Goal: Task Accomplishment & Management: Complete application form

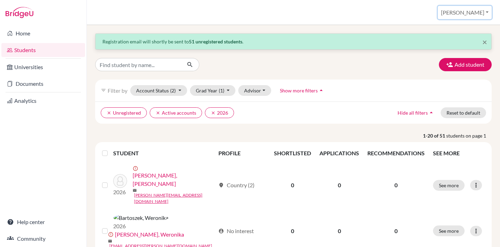
click at [478, 14] on button "[PERSON_NAME]" at bounding box center [465, 12] width 54 height 13
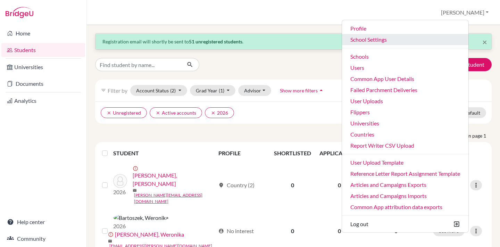
click at [381, 40] on link "School Settings" at bounding box center [405, 39] width 126 height 11
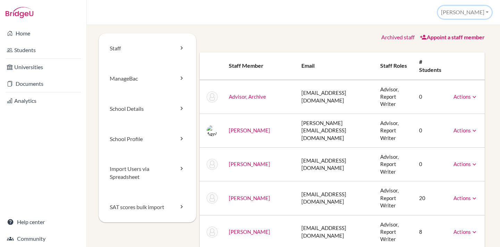
click at [469, 10] on button "[PERSON_NAME]" at bounding box center [465, 12] width 54 height 13
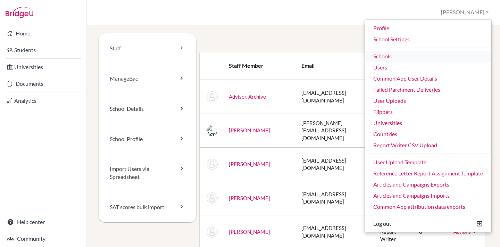
click at [373, 57] on link "Schools" at bounding box center [428, 56] width 126 height 11
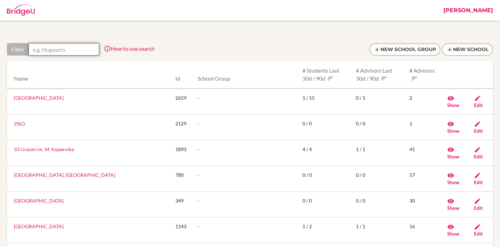
click at [58, 49] on input "text" at bounding box center [63, 49] width 71 height 12
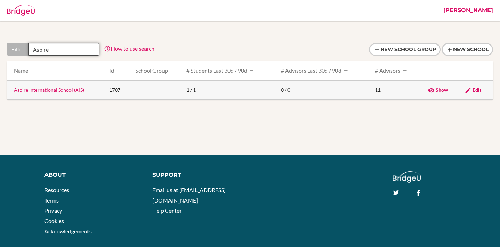
type input "Aspire"
click at [48, 91] on link "Aspire International School (AIS)" at bounding box center [49, 90] width 70 height 6
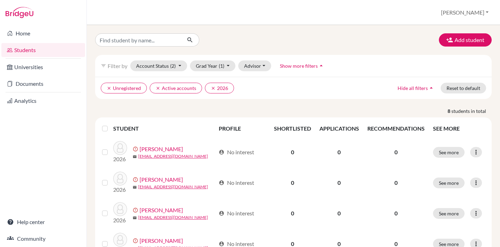
click at [110, 124] on label at bounding box center [110, 124] width 0 height 0
click at [0, 0] on input "checkbox" at bounding box center [0, 0] width 0 height 0
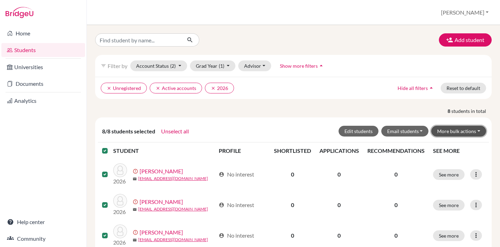
click at [454, 129] on button "More bulk actions" at bounding box center [458, 131] width 55 height 11
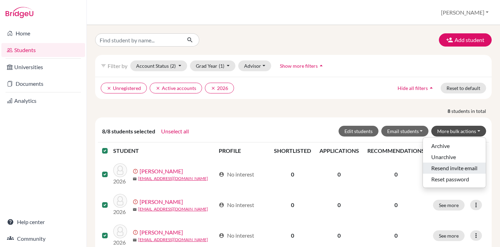
click at [439, 169] on button "Resend invite email" at bounding box center [454, 167] width 63 height 11
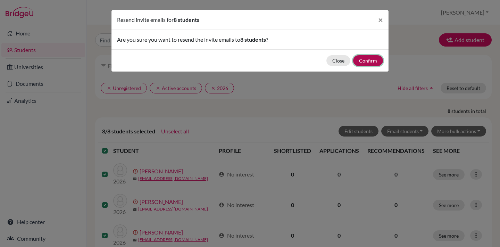
click at [363, 59] on button "Confirm" at bounding box center [368, 60] width 30 height 11
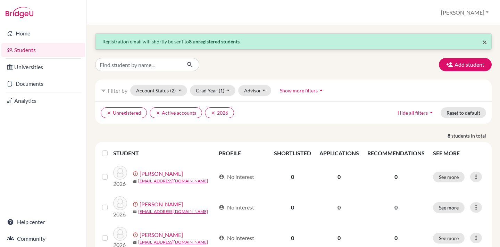
click at [485, 40] on span "×" at bounding box center [484, 42] width 5 height 10
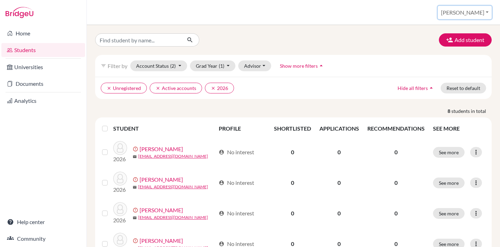
click at [477, 13] on button "[PERSON_NAME]" at bounding box center [465, 12] width 54 height 13
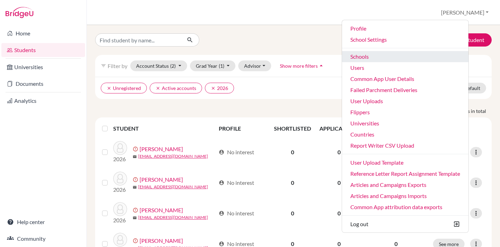
click at [380, 56] on link "Schools" at bounding box center [405, 56] width 126 height 11
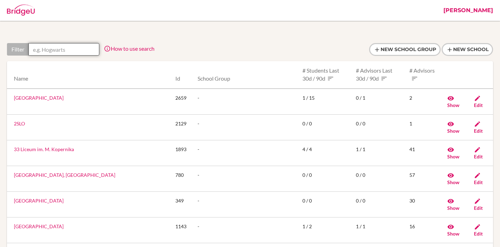
click at [77, 50] on input "text" at bounding box center [63, 49] width 71 height 12
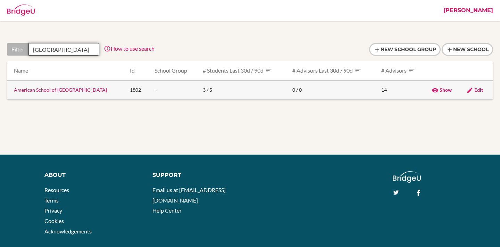
type input "Valencia"
click at [42, 90] on link "American School of Valencia" at bounding box center [60, 90] width 93 height 6
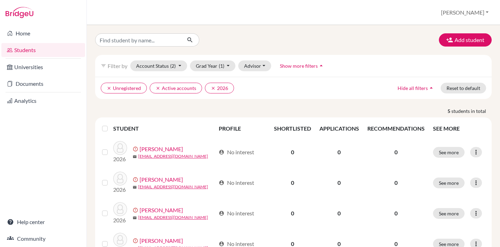
click at [104, 125] on div at bounding box center [106, 128] width 8 height 8
click at [110, 124] on label at bounding box center [110, 124] width 0 height 0
click at [0, 0] on input "checkbox" at bounding box center [0, 0] width 0 height 0
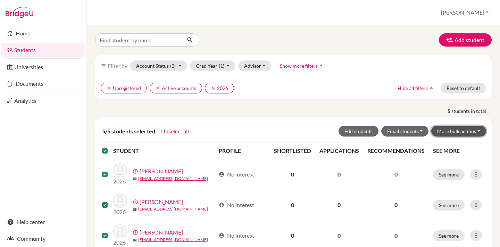
click at [453, 132] on button "More bulk actions" at bounding box center [458, 131] width 55 height 11
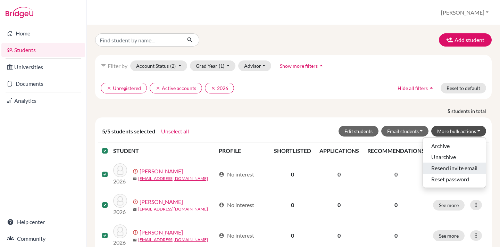
click at [444, 169] on button "Resend invite email" at bounding box center [454, 167] width 63 height 11
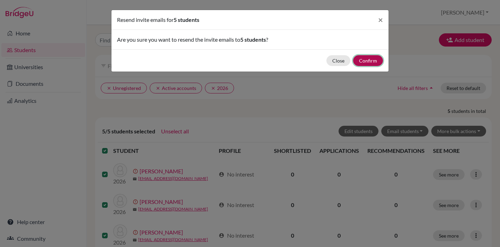
click at [365, 61] on button "Confirm" at bounding box center [368, 60] width 30 height 11
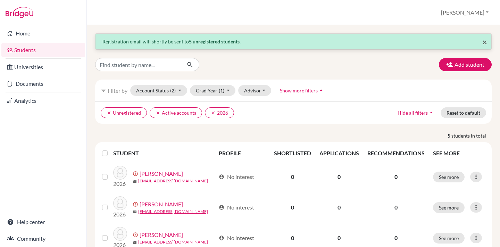
click at [483, 41] on span "×" at bounding box center [484, 42] width 5 height 10
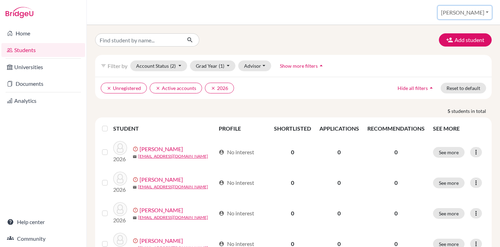
click at [472, 10] on button "[PERSON_NAME]" at bounding box center [465, 12] width 54 height 13
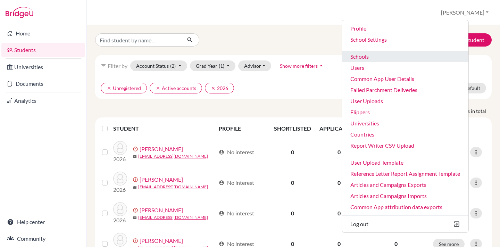
click at [383, 56] on link "Schools" at bounding box center [405, 56] width 126 height 11
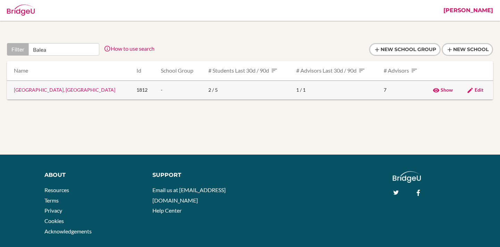
type input "Balea"
click at [56, 92] on link "Baleares International College, Sa Porrassa" at bounding box center [64, 90] width 101 height 6
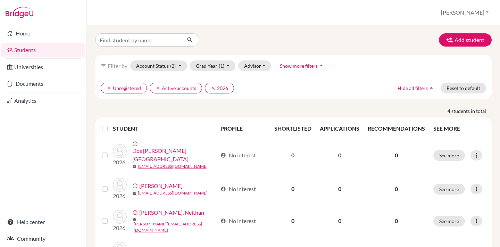
click at [110, 124] on label at bounding box center [110, 124] width 0 height 0
click at [0, 0] on input "checkbox" at bounding box center [0, 0] width 0 height 0
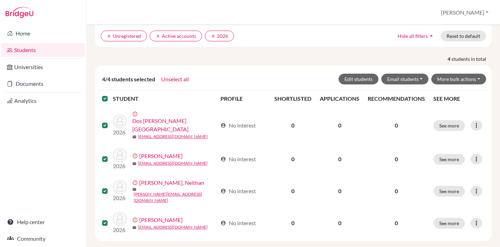
scroll to position [54, 0]
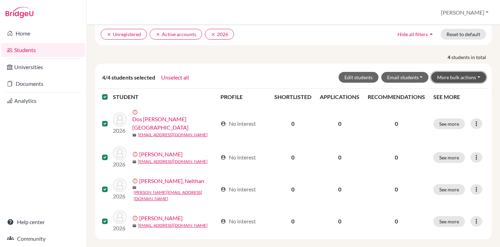
click at [458, 78] on button "More bulk actions" at bounding box center [458, 77] width 55 height 11
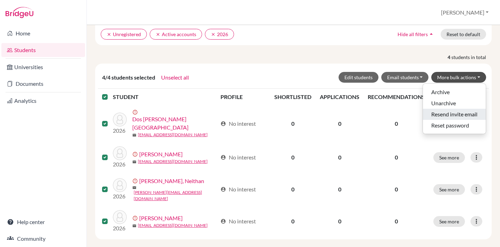
click at [437, 114] on button "Resend invite email" at bounding box center [454, 114] width 63 height 11
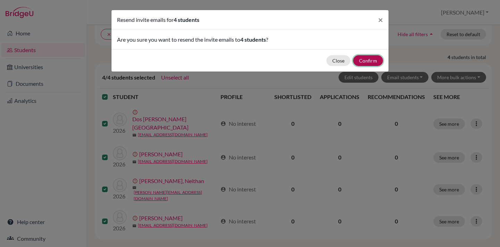
click at [366, 62] on button "Confirm" at bounding box center [368, 60] width 30 height 11
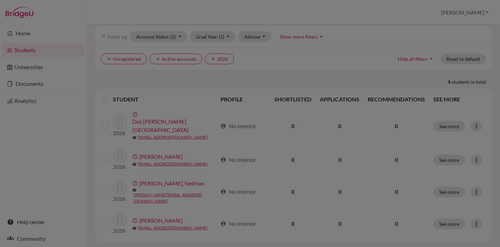
scroll to position [56, 0]
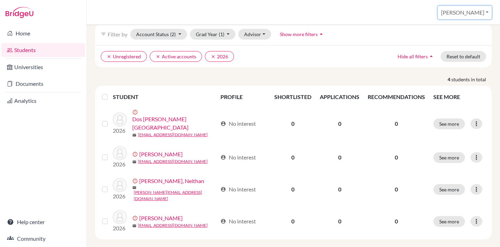
click at [469, 12] on button "[PERSON_NAME]" at bounding box center [465, 12] width 54 height 13
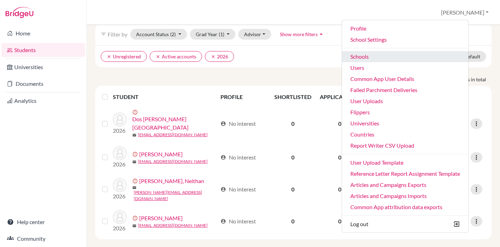
click at [379, 56] on link "Schools" at bounding box center [405, 56] width 126 height 11
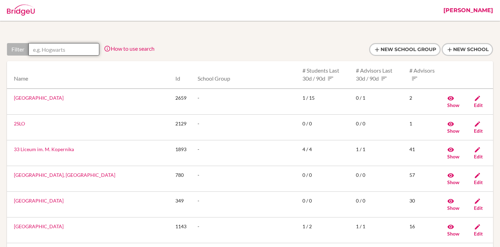
click at [76, 49] on input "text" at bounding box center [63, 49] width 71 height 12
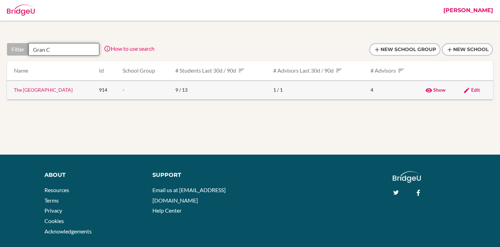
type input "Gran C"
click at [56, 94] on td "The [GEOGRAPHIC_DATA]" at bounding box center [50, 90] width 86 height 19
click at [53, 89] on link "The [GEOGRAPHIC_DATA]" at bounding box center [43, 90] width 59 height 6
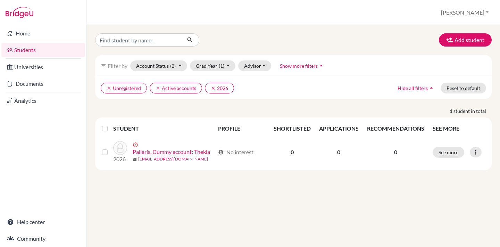
click at [110, 124] on label at bounding box center [110, 124] width 0 height 0
click at [0, 0] on input "checkbox" at bounding box center [0, 0] width 0 height 0
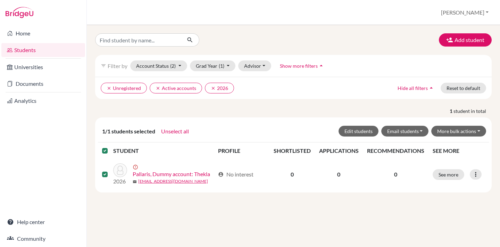
click at [110, 146] on label at bounding box center [110, 146] width 0 height 0
click at [0, 0] on input "checkbox" at bounding box center [0, 0] width 0 height 0
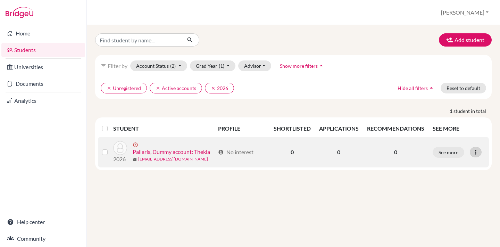
click at [477, 153] on icon at bounding box center [475, 152] width 7 height 7
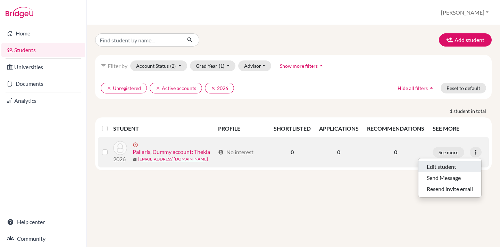
click at [439, 168] on button "Edit student" at bounding box center [449, 166] width 63 height 11
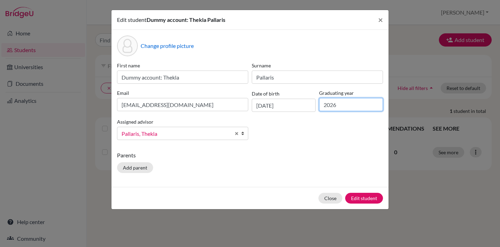
click at [346, 98] on input "2026" at bounding box center [351, 104] width 64 height 13
click at [342, 102] on input "2026" at bounding box center [351, 104] width 64 height 13
click at [336, 105] on input "2026" at bounding box center [351, 104] width 64 height 13
type input "2027"
click at [356, 195] on button "Edit student" at bounding box center [364, 198] width 38 height 11
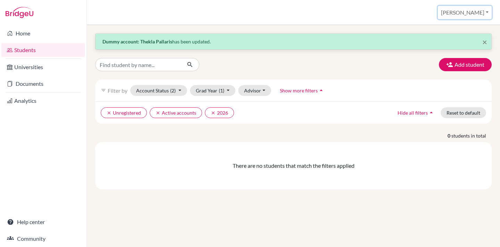
click at [475, 12] on button "[PERSON_NAME]" at bounding box center [465, 12] width 54 height 13
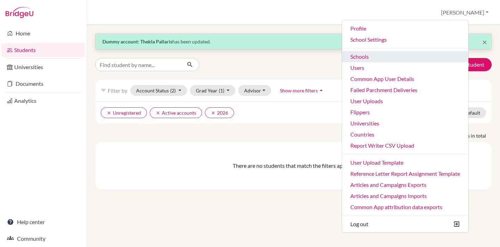
click at [381, 56] on link "Schools" at bounding box center [405, 56] width 126 height 11
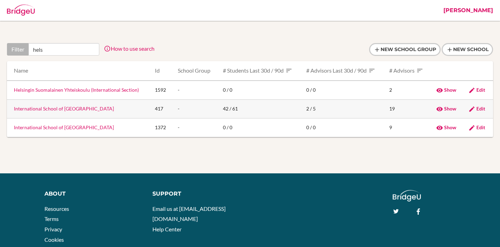
type input "hels"
click at [49, 109] on link "International School of [GEOGRAPHIC_DATA]" at bounding box center [64, 109] width 100 height 6
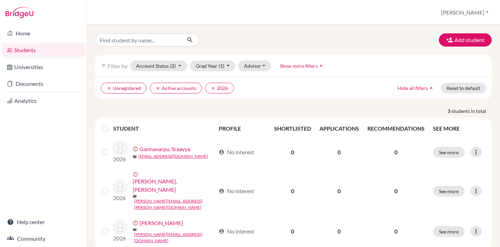
scroll to position [1, 0]
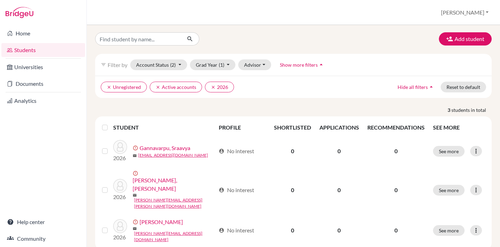
click at [110, 123] on label at bounding box center [110, 123] width 0 height 0
click at [0, 0] on input "checkbox" at bounding box center [0, 0] width 0 height 0
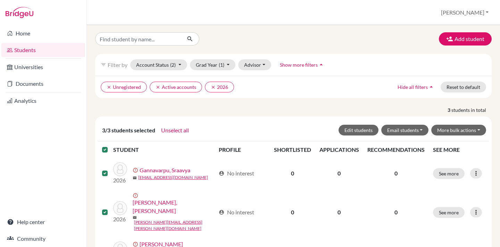
scroll to position [23, 0]
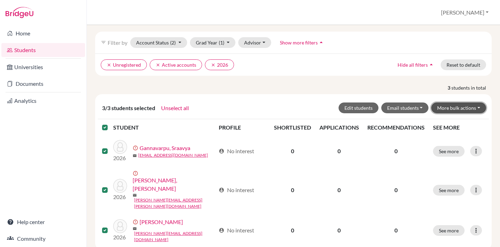
click at [465, 107] on button "More bulk actions" at bounding box center [458, 107] width 55 height 11
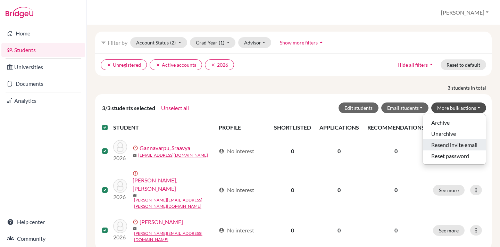
click at [444, 145] on button "Resend invite email" at bounding box center [454, 144] width 63 height 11
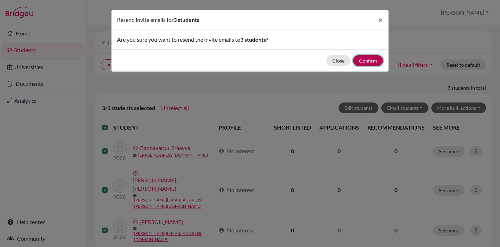
click at [368, 58] on button "Confirm" at bounding box center [368, 60] width 30 height 11
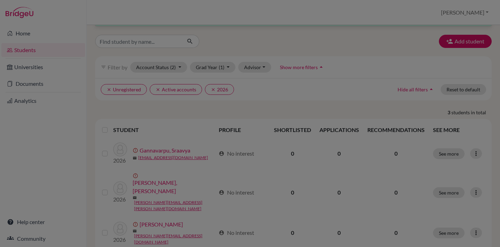
scroll to position [26, 0]
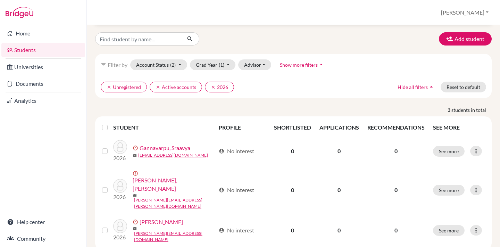
click at [349, 36] on div "Add student" at bounding box center [293, 38] width 407 height 13
click at [469, 12] on button "[PERSON_NAME]" at bounding box center [465, 12] width 54 height 13
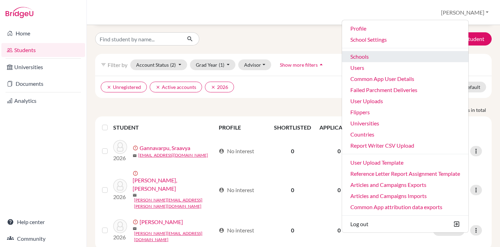
click at [382, 53] on link "Schools" at bounding box center [405, 56] width 126 height 11
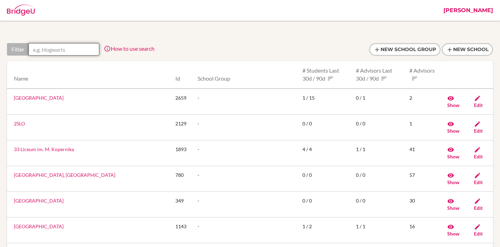
click at [44, 48] on input "text" at bounding box center [63, 49] width 71 height 12
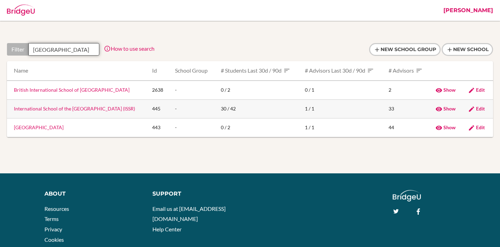
type input "Stockholm"
click at [46, 105] on td "International School of the [GEOGRAPHIC_DATA] (ISSR)" at bounding box center [77, 108] width 140 height 19
click at [45, 110] on link "International School of the [GEOGRAPHIC_DATA] (ISSR)" at bounding box center [74, 109] width 121 height 6
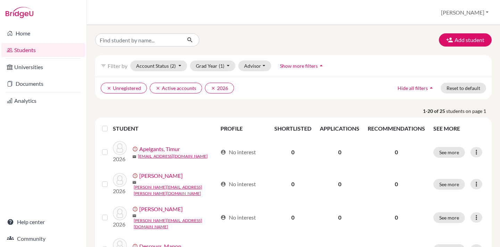
click at [105, 124] on div at bounding box center [106, 128] width 8 height 8
click at [110, 124] on label at bounding box center [110, 124] width 0 height 0
click at [0, 0] on input "checkbox" at bounding box center [0, 0] width 0 height 0
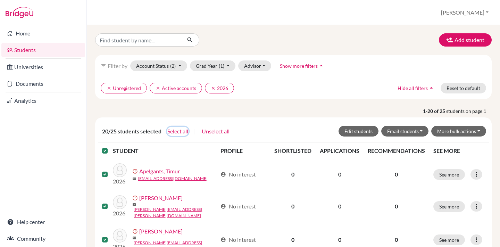
click at [177, 129] on button "Select all" at bounding box center [178, 131] width 22 height 9
click at [450, 132] on button "More bulk actions" at bounding box center [458, 131] width 55 height 11
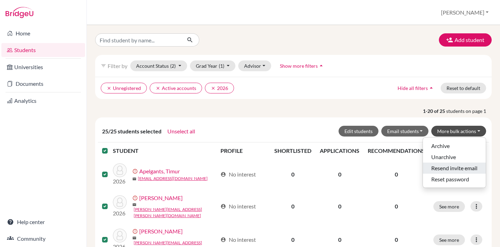
click at [440, 166] on button "Resend invite email" at bounding box center [454, 167] width 63 height 11
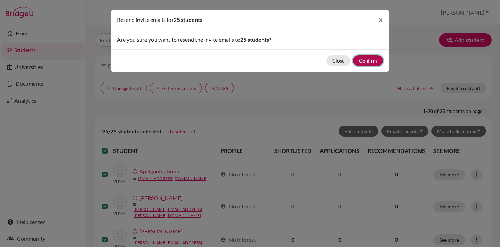
click at [368, 60] on button "Confirm" at bounding box center [368, 60] width 30 height 11
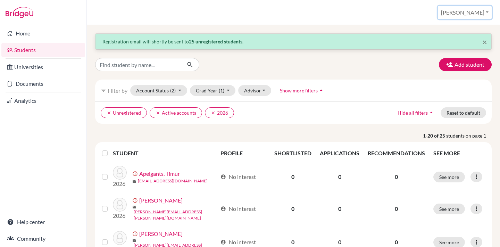
click at [478, 11] on button "[PERSON_NAME]" at bounding box center [465, 12] width 54 height 13
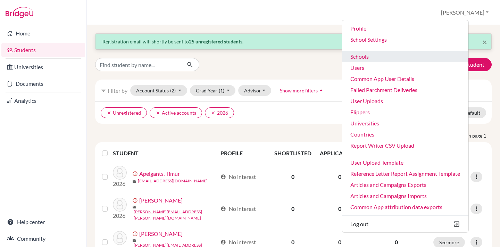
click at [381, 54] on link "Schools" at bounding box center [405, 56] width 126 height 11
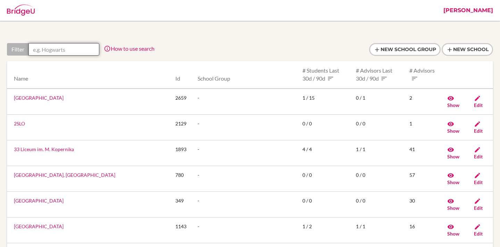
click at [84, 48] on input "text" at bounding box center [63, 49] width 71 height 12
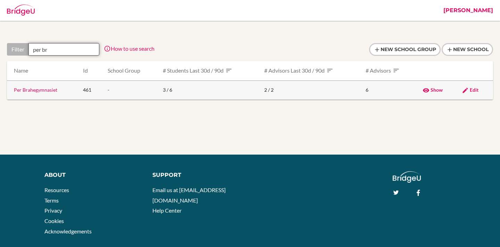
type input "per br"
click at [47, 89] on link "Per Brahegymnasiet" at bounding box center [35, 90] width 43 height 6
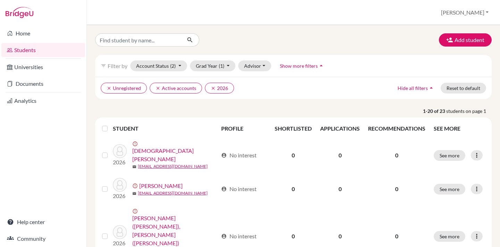
click at [110, 124] on label at bounding box center [110, 124] width 0 height 0
click at [0, 0] on input "checkbox" at bounding box center [0, 0] width 0 height 0
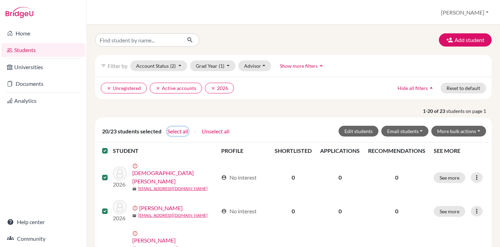
click at [176, 131] on button "Select all" at bounding box center [178, 131] width 22 height 9
click at [469, 130] on button "More bulk actions" at bounding box center [458, 131] width 55 height 11
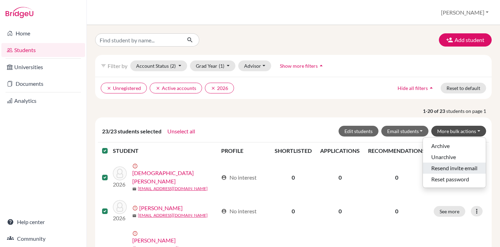
click at [440, 168] on button "Resend invite email" at bounding box center [454, 167] width 63 height 11
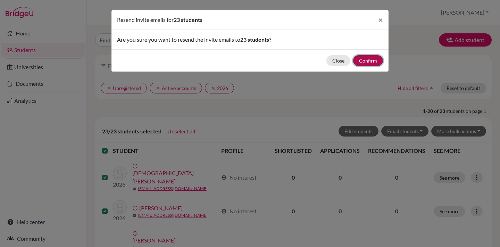
click at [370, 61] on button "Confirm" at bounding box center [368, 60] width 30 height 11
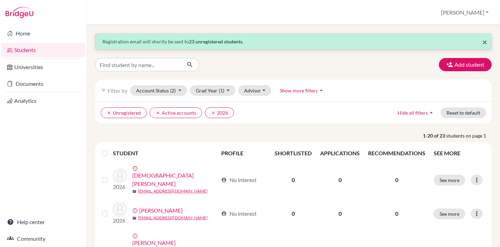
click at [485, 42] on span "×" at bounding box center [484, 42] width 5 height 10
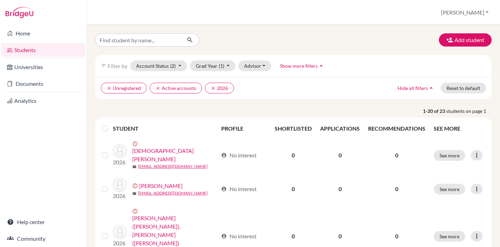
click at [110, 124] on label at bounding box center [110, 124] width 0 height 0
click at [0, 0] on input "checkbox" at bounding box center [0, 0] width 0 height 0
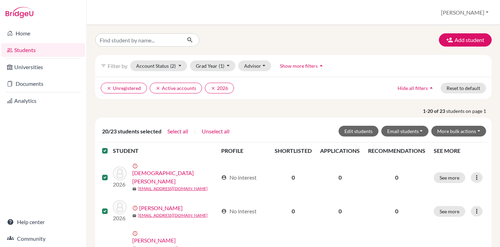
click at [191, 135] on div "20/23 students selected Select all | Unselect all Edit students Email students …" at bounding box center [293, 131] width 385 height 11
click at [184, 132] on button "Select all" at bounding box center [178, 131] width 22 height 9
click at [475, 13] on button "[PERSON_NAME]" at bounding box center [465, 12] width 54 height 13
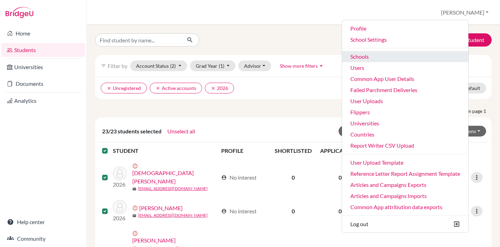
click at [383, 58] on link "Schools" at bounding box center [405, 56] width 126 height 11
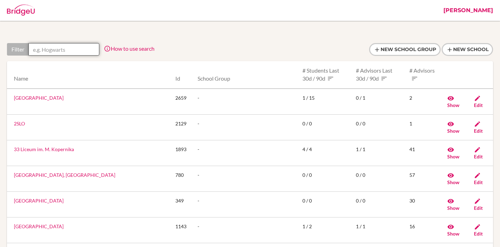
click at [73, 48] on input "text" at bounding box center [63, 49] width 71 height 12
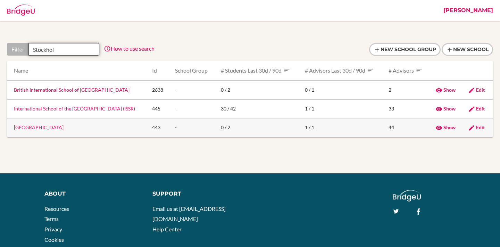
type input "Stockhol"
click at [55, 131] on td "[GEOGRAPHIC_DATA]" at bounding box center [77, 127] width 140 height 19
click at [53, 128] on link "[GEOGRAPHIC_DATA]" at bounding box center [39, 127] width 50 height 6
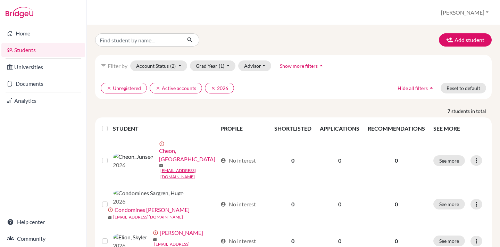
click at [110, 124] on label at bounding box center [110, 124] width 0 height 0
click at [0, 0] on input "checkbox" at bounding box center [0, 0] width 0 height 0
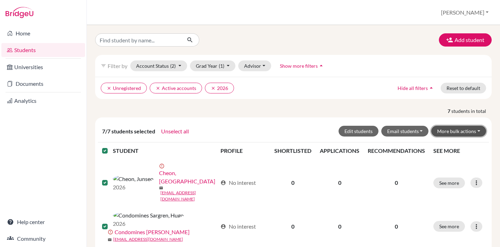
click at [449, 131] on button "More bulk actions" at bounding box center [458, 131] width 55 height 11
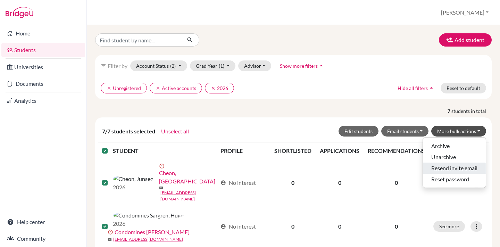
click at [441, 168] on button "Resend invite email" at bounding box center [454, 167] width 63 height 11
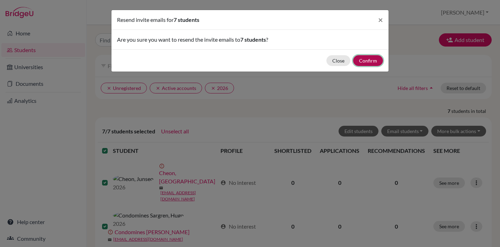
click at [366, 60] on button "Confirm" at bounding box center [368, 60] width 30 height 11
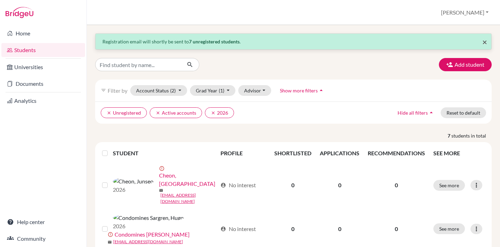
click at [484, 41] on span "×" at bounding box center [484, 42] width 5 height 10
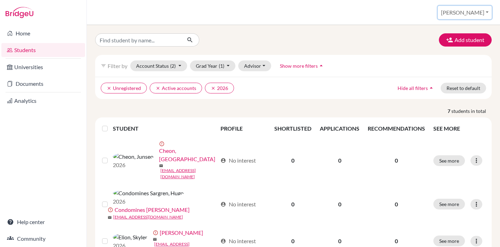
click at [471, 10] on button "[PERSON_NAME]" at bounding box center [465, 12] width 54 height 13
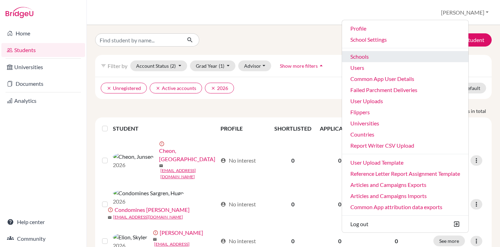
click at [382, 54] on link "Schools" at bounding box center [405, 56] width 126 height 11
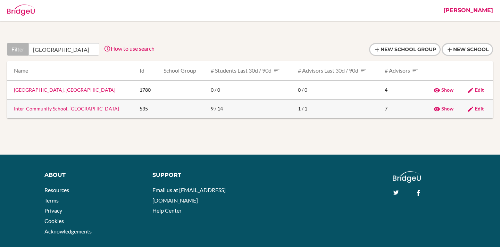
type input "zurich"
click at [57, 108] on link "Inter-Community School, Zurich" at bounding box center [66, 109] width 105 height 6
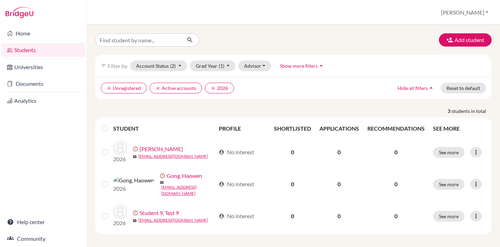
click at [106, 125] on div at bounding box center [106, 128] width 8 height 8
click at [110, 124] on label at bounding box center [110, 124] width 0 height 0
click at [0, 0] on input "checkbox" at bounding box center [0, 0] width 0 height 0
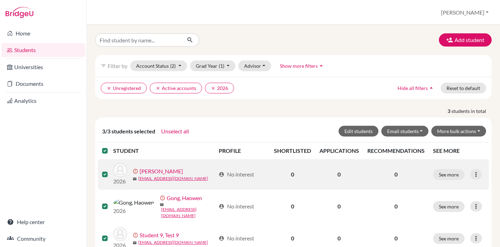
click at [110, 170] on label at bounding box center [110, 170] width 0 height 0
click at [0, 0] on input "checkbox" at bounding box center [0, 0] width 0 height 0
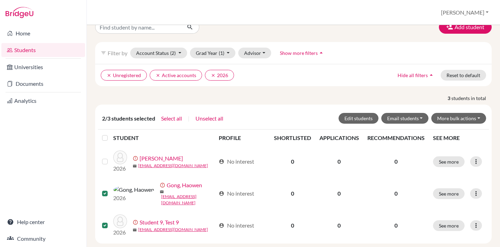
scroll to position [23, 0]
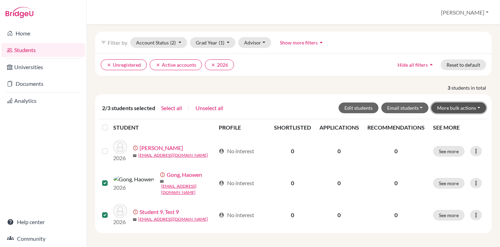
click at [461, 105] on button "More bulk actions" at bounding box center [458, 107] width 55 height 11
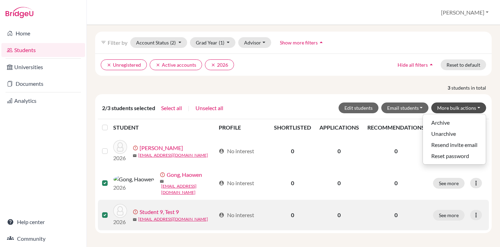
click at [110, 211] on label at bounding box center [110, 211] width 0 height 0
click at [0, 0] on input "checkbox" at bounding box center [0, 0] width 0 height 0
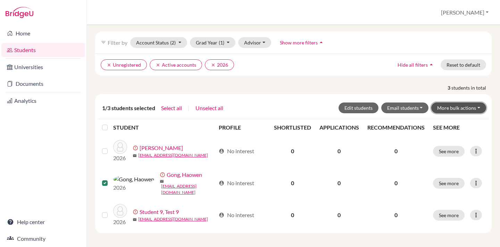
click at [468, 111] on button "More bulk actions" at bounding box center [458, 107] width 55 height 11
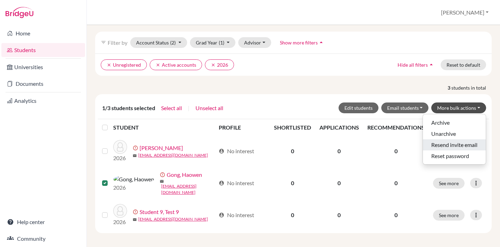
click at [438, 144] on button "Resend invite email" at bounding box center [454, 144] width 63 height 11
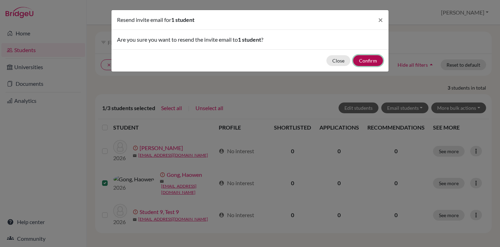
click at [364, 59] on button "Confirm" at bounding box center [368, 60] width 30 height 11
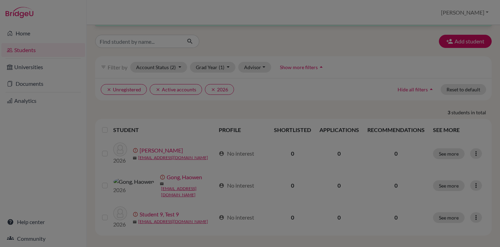
scroll to position [26, 0]
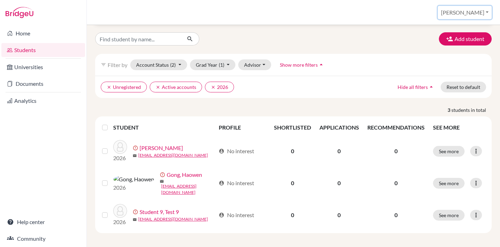
click at [478, 12] on button "[PERSON_NAME]" at bounding box center [465, 12] width 54 height 13
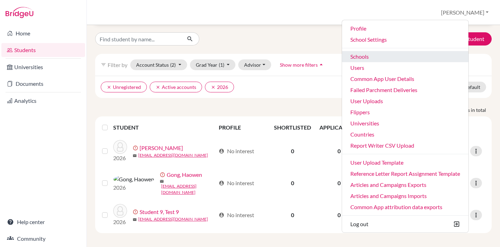
click at [385, 56] on link "Schools" at bounding box center [405, 56] width 126 height 11
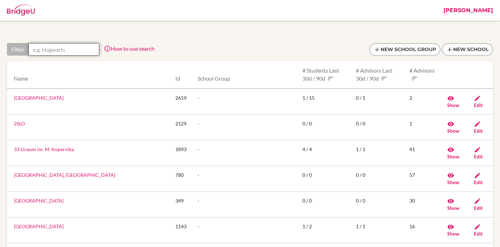
click at [53, 48] on input "text" at bounding box center [63, 49] width 71 height 12
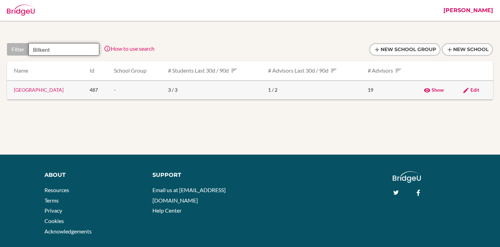
type input "Bilkent"
click at [37, 90] on link "Bilkent Laboratory & International School" at bounding box center [39, 90] width 50 height 6
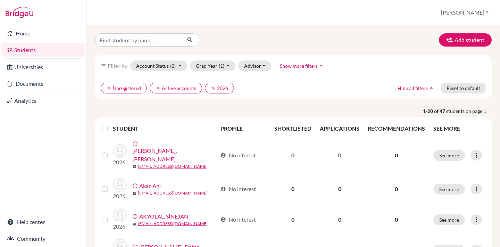
click at [110, 124] on label at bounding box center [110, 124] width 0 height 0
click at [0, 0] on input "checkbox" at bounding box center [0, 0] width 0 height 0
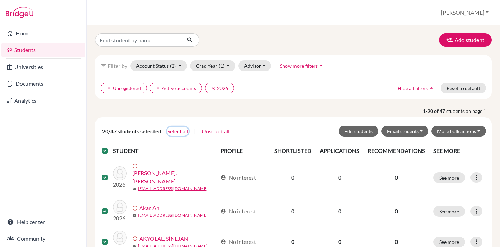
click at [180, 131] on button "Select all" at bounding box center [178, 131] width 22 height 9
click at [445, 128] on button "More bulk actions" at bounding box center [458, 131] width 55 height 11
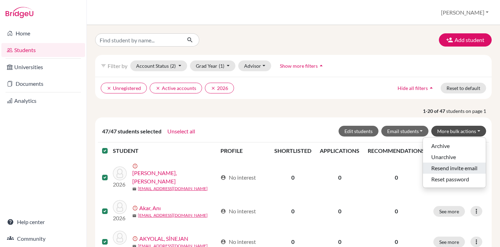
click at [445, 169] on button "Resend invite email" at bounding box center [454, 167] width 63 height 11
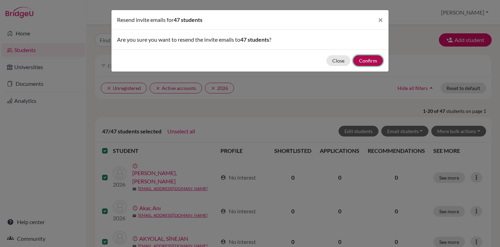
click at [370, 60] on button "Confirm" at bounding box center [368, 60] width 30 height 11
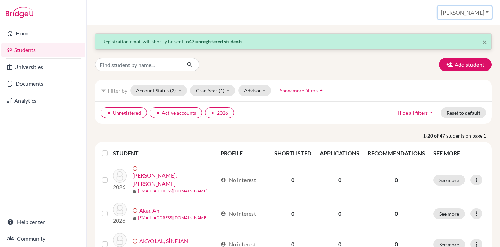
click at [464, 11] on button "[PERSON_NAME]" at bounding box center [465, 12] width 54 height 13
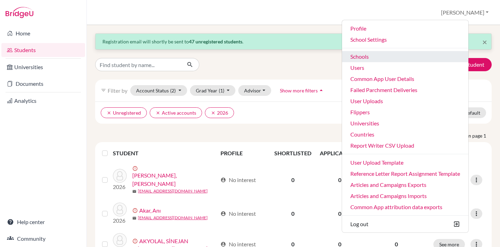
click at [382, 53] on link "Schools" at bounding box center [405, 56] width 126 height 11
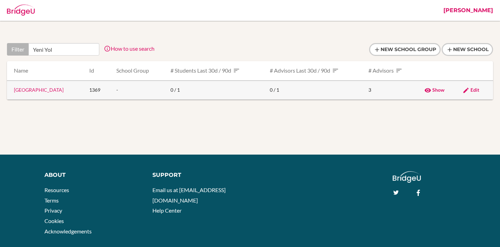
type input "Yeni Yol"
click at [33, 91] on link "[GEOGRAPHIC_DATA]" at bounding box center [39, 90] width 50 height 6
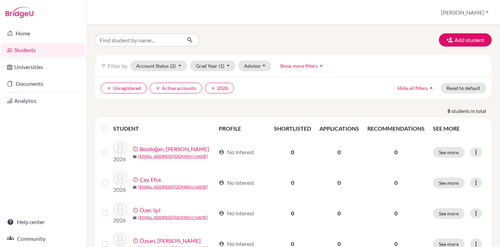
click at [110, 124] on label at bounding box center [110, 124] width 0 height 0
click at [0, 0] on input "checkbox" at bounding box center [0, 0] width 0 height 0
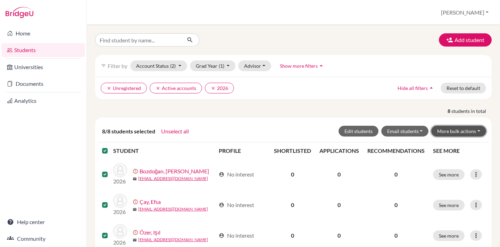
click at [457, 131] on button "More bulk actions" at bounding box center [458, 131] width 55 height 11
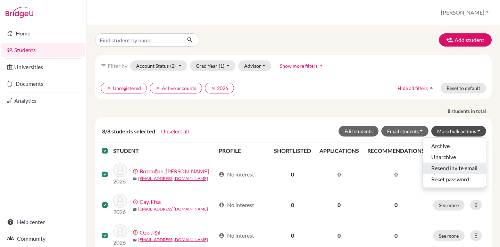
click at [447, 166] on button "Resend invite email" at bounding box center [454, 167] width 63 height 11
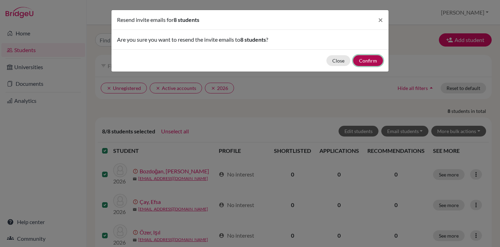
click at [368, 60] on button "Confirm" at bounding box center [368, 60] width 30 height 11
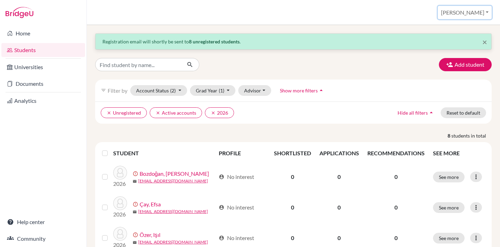
click at [477, 12] on button "[PERSON_NAME]" at bounding box center [465, 12] width 54 height 13
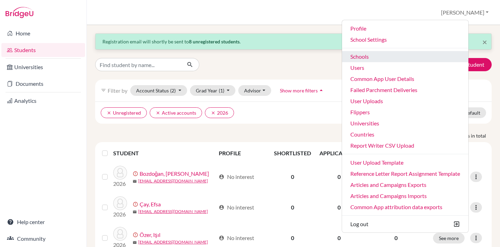
click at [391, 57] on link "Schools" at bounding box center [405, 56] width 126 height 11
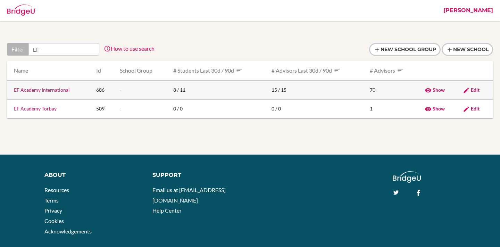
type input "EF"
click at [50, 91] on link "EF Academy International" at bounding box center [42, 90] width 56 height 6
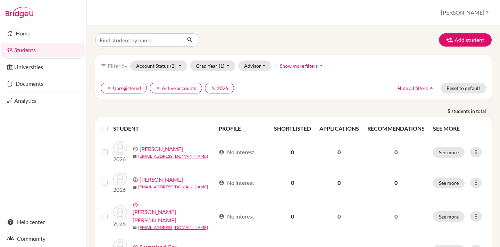
click at [110, 124] on label at bounding box center [110, 124] width 0 height 0
click at [0, 0] on input "checkbox" at bounding box center [0, 0] width 0 height 0
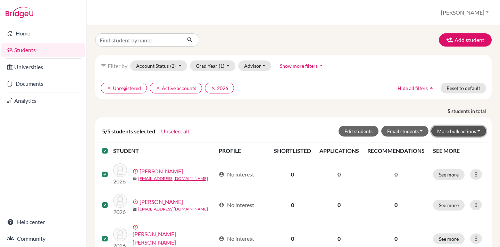
click at [442, 131] on button "More bulk actions" at bounding box center [458, 131] width 55 height 11
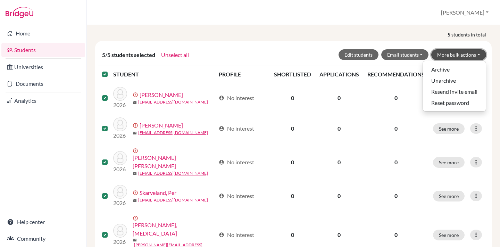
scroll to position [84, 0]
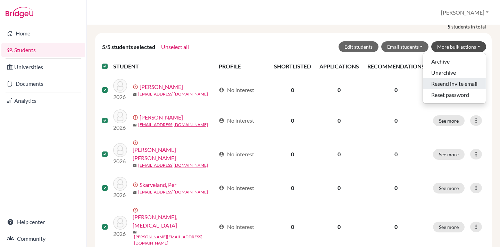
click at [445, 83] on button "Resend invite email" at bounding box center [454, 83] width 63 height 11
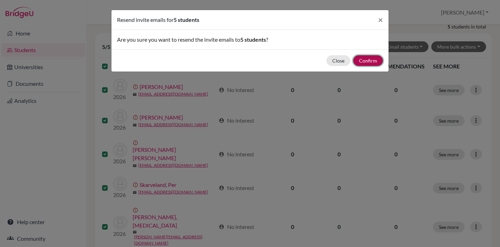
click at [375, 63] on button "Confirm" at bounding box center [368, 60] width 30 height 11
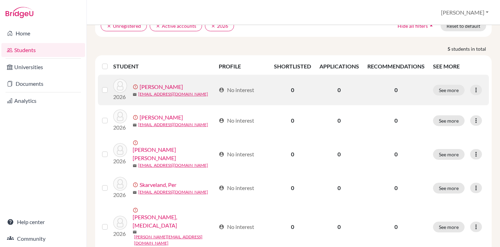
scroll to position [0, 0]
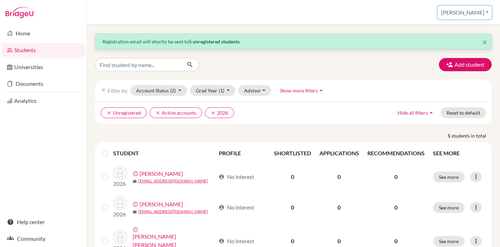
click at [470, 15] on button "[PERSON_NAME]" at bounding box center [465, 12] width 54 height 13
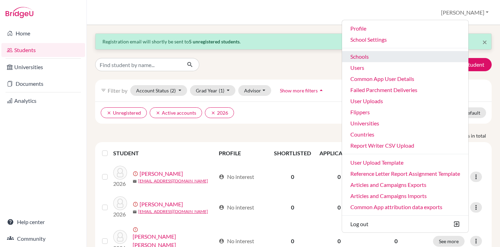
click at [374, 58] on link "Schools" at bounding box center [405, 56] width 126 height 11
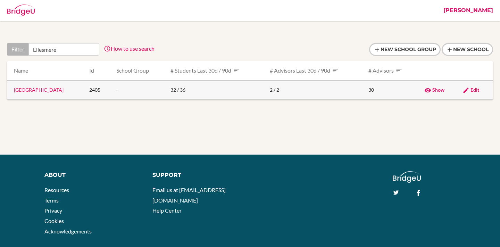
type input "Ellesmere"
click at [22, 90] on link "Ellesmere College" at bounding box center [39, 90] width 50 height 6
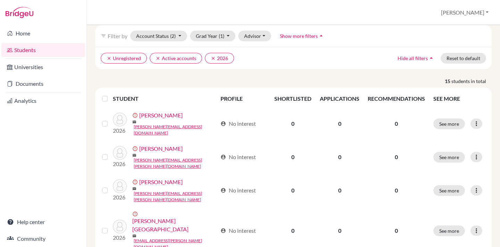
scroll to position [60, 0]
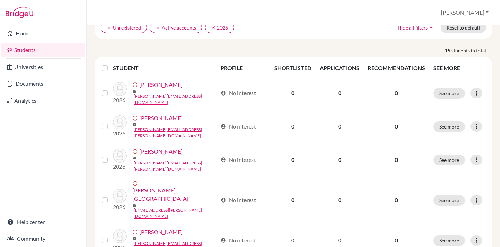
click at [110, 64] on label at bounding box center [110, 64] width 0 height 0
click at [0, 0] on input "checkbox" at bounding box center [0, 0] width 0 height 0
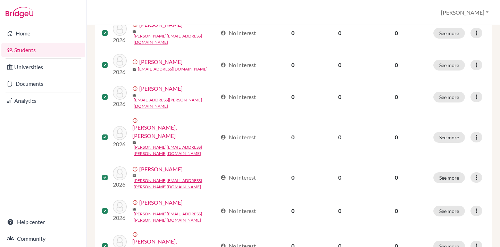
scroll to position [0, 0]
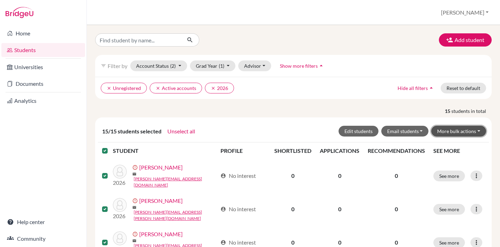
click at [461, 129] on button "More bulk actions" at bounding box center [458, 131] width 55 height 11
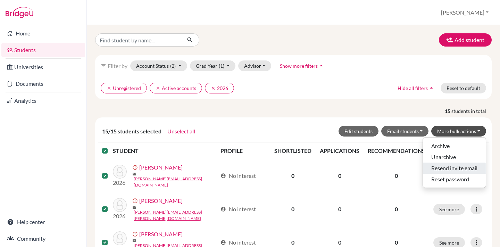
click at [449, 167] on button "Resend invite email" at bounding box center [454, 167] width 63 height 11
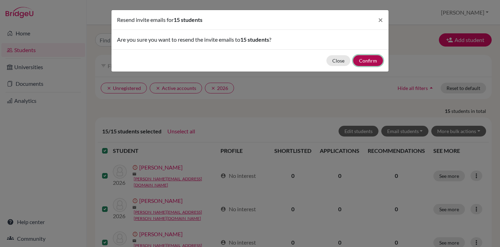
click at [370, 56] on button "Confirm" at bounding box center [368, 60] width 30 height 11
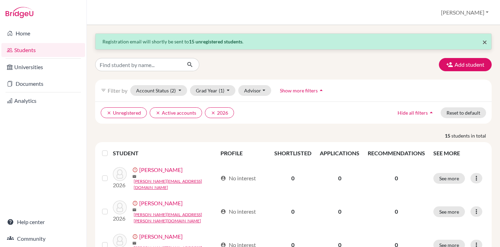
click at [485, 41] on span "×" at bounding box center [484, 42] width 5 height 10
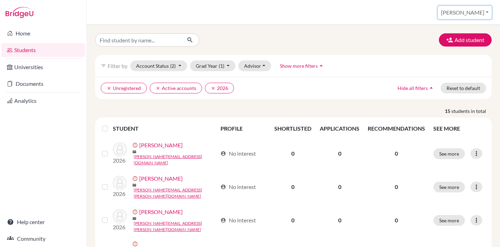
click at [472, 12] on button "[PERSON_NAME]" at bounding box center [465, 12] width 54 height 13
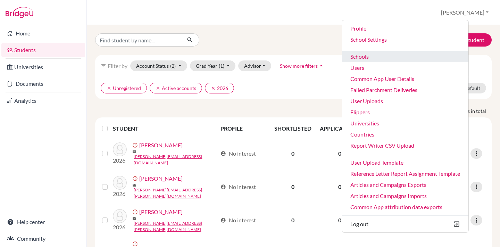
click at [376, 53] on link "Schools" at bounding box center [405, 56] width 126 height 11
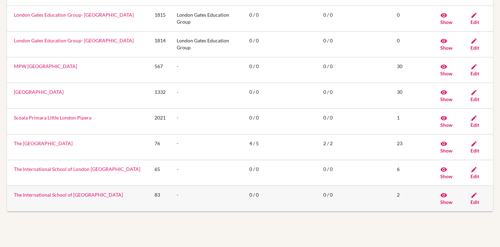
scroll to position [235, 0]
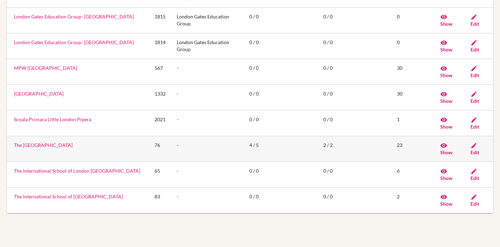
type input "London"
click at [43, 146] on link "The International School of London" at bounding box center [43, 145] width 59 height 6
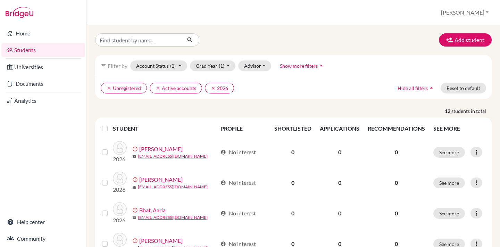
click at [110, 124] on label at bounding box center [110, 124] width 0 height 0
click at [0, 0] on input "checkbox" at bounding box center [0, 0] width 0 height 0
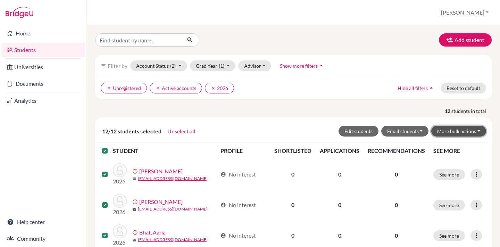
click at [454, 131] on button "More bulk actions" at bounding box center [458, 131] width 55 height 11
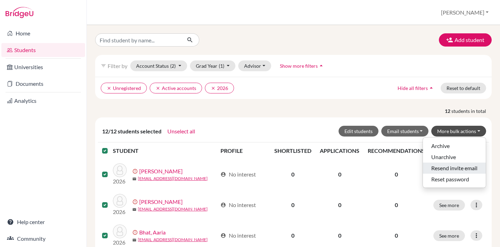
click at [436, 168] on button "Resend invite email" at bounding box center [454, 167] width 63 height 11
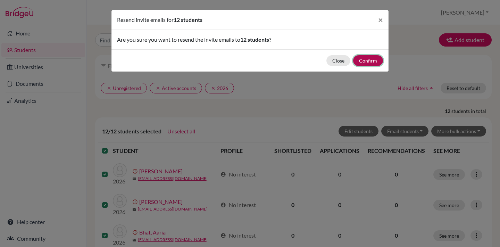
click at [368, 60] on button "Confirm" at bounding box center [368, 60] width 30 height 11
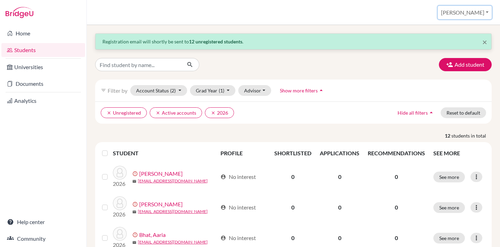
click at [480, 11] on button "[PERSON_NAME]" at bounding box center [465, 12] width 54 height 13
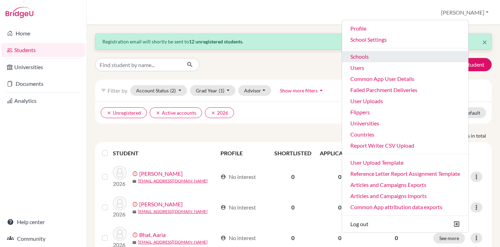
click at [387, 54] on link "Schools" at bounding box center [405, 56] width 126 height 11
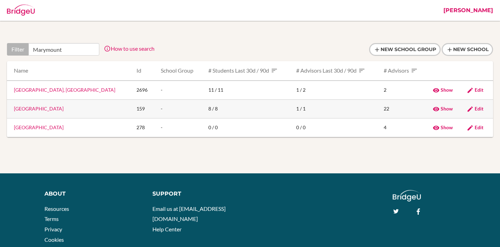
type input "Marymount"
click at [50, 109] on link "Marymount International School" at bounding box center [39, 109] width 50 height 6
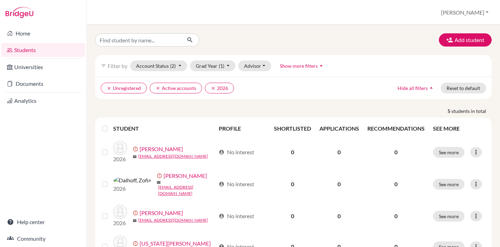
click at [110, 124] on label at bounding box center [110, 124] width 0 height 0
click at [0, 0] on input "checkbox" at bounding box center [0, 0] width 0 height 0
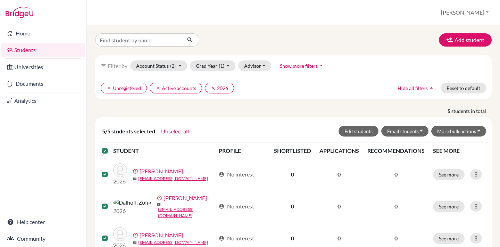
scroll to position [84, 0]
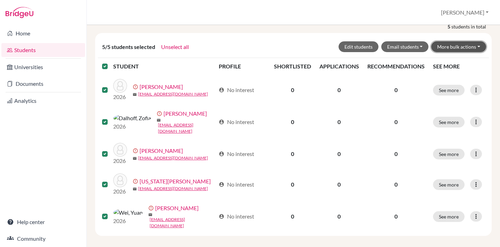
click at [474, 46] on button "More bulk actions" at bounding box center [458, 46] width 55 height 11
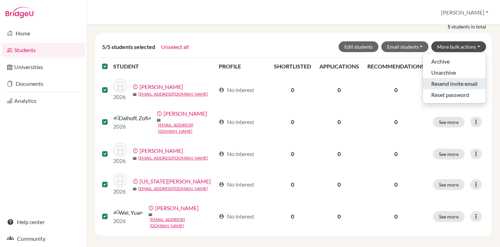
click at [446, 82] on button "Resend invite email" at bounding box center [454, 83] width 63 height 11
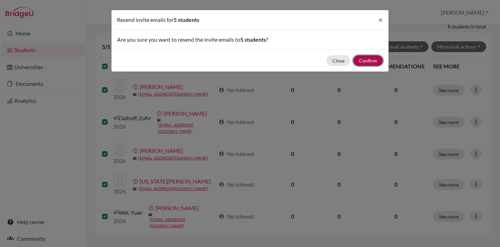
click at [374, 62] on button "Confirm" at bounding box center [368, 60] width 30 height 11
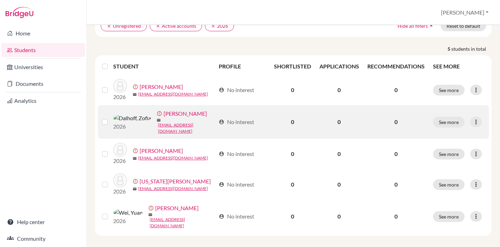
scroll to position [0, 0]
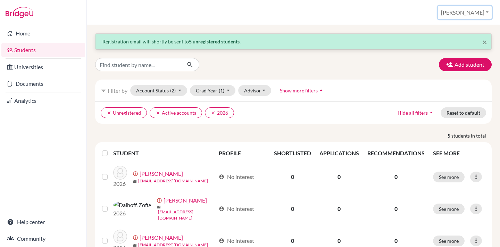
click at [475, 11] on button "[PERSON_NAME]" at bounding box center [465, 12] width 54 height 13
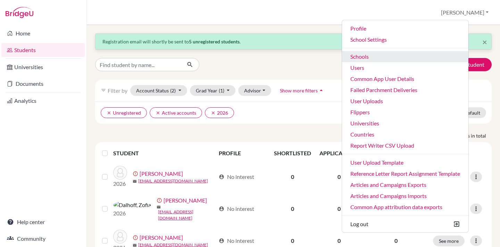
click at [391, 57] on link "Schools" at bounding box center [405, 56] width 126 height 11
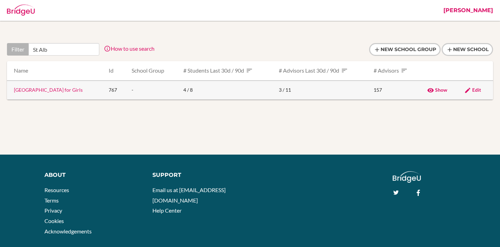
type input "St Alb"
click at [50, 90] on link "[GEOGRAPHIC_DATA] for Girls" at bounding box center [48, 90] width 69 height 6
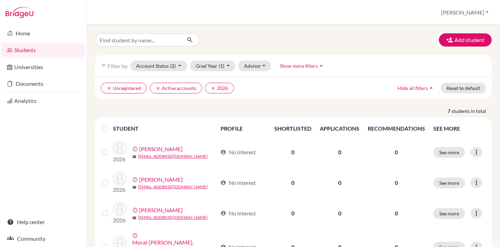
click at [110, 124] on label at bounding box center [110, 124] width 0 height 0
click at [0, 0] on input "checkbox" at bounding box center [0, 0] width 0 height 0
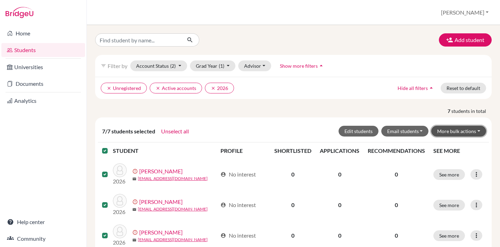
click at [463, 130] on button "More bulk actions" at bounding box center [458, 131] width 55 height 11
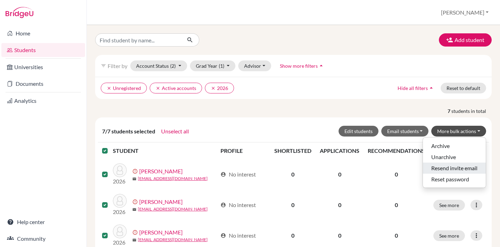
click at [437, 166] on button "Resend invite email" at bounding box center [454, 167] width 63 height 11
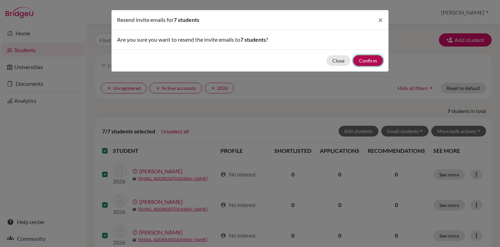
click at [365, 59] on button "Confirm" at bounding box center [368, 60] width 30 height 11
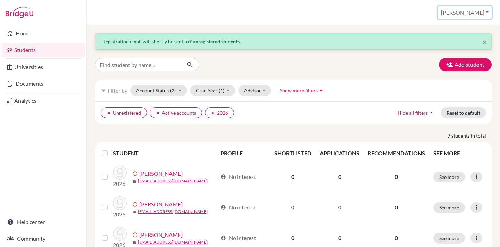
click at [474, 10] on button "[PERSON_NAME]" at bounding box center [465, 12] width 54 height 13
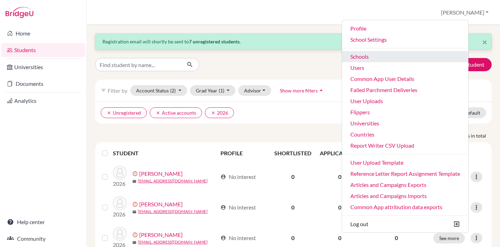
click at [387, 55] on link "Schools" at bounding box center [405, 56] width 126 height 11
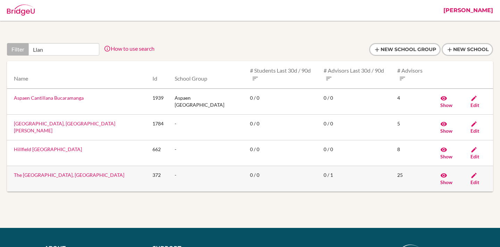
type input "Llan"
click at [36, 172] on link "The [GEOGRAPHIC_DATA], [GEOGRAPHIC_DATA]" at bounding box center [69, 175] width 110 height 6
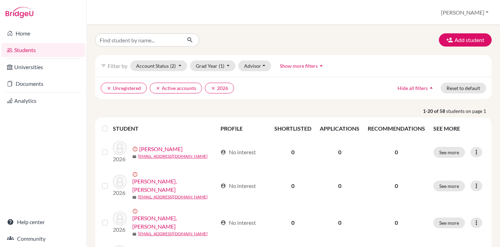
click at [110, 124] on label at bounding box center [110, 124] width 0 height 0
click at [0, 0] on input "checkbox" at bounding box center [0, 0] width 0 height 0
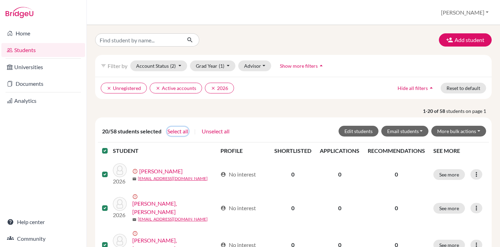
click at [180, 131] on button "Select all" at bounding box center [178, 131] width 22 height 9
click at [468, 132] on button "More bulk actions" at bounding box center [458, 131] width 55 height 11
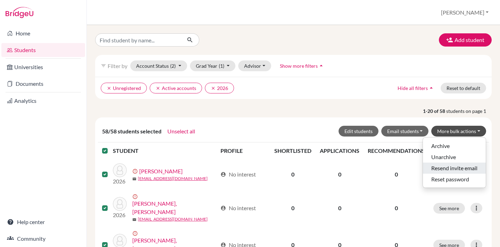
click at [437, 167] on button "Resend invite email" at bounding box center [454, 167] width 63 height 11
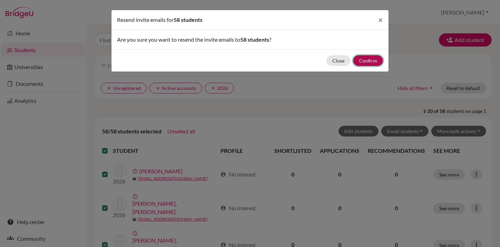
click at [367, 60] on button "Confirm" at bounding box center [368, 60] width 30 height 11
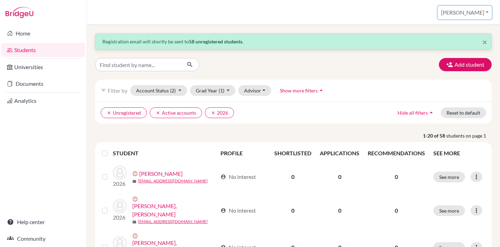
click at [476, 10] on button "[PERSON_NAME]" at bounding box center [465, 12] width 54 height 13
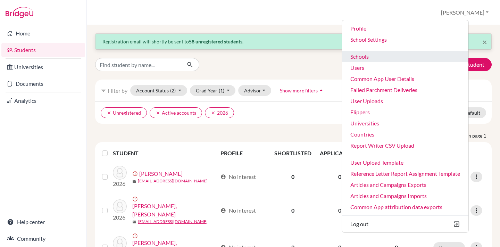
click at [401, 56] on link "Schools" at bounding box center [405, 56] width 126 height 11
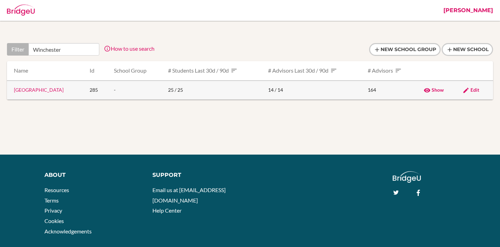
type input "Winchester"
click at [33, 89] on link "[GEOGRAPHIC_DATA]" at bounding box center [39, 90] width 50 height 6
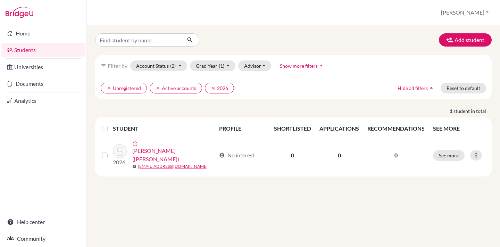
click at [110, 124] on label at bounding box center [110, 124] width 0 height 0
click at [0, 0] on input "checkbox" at bounding box center [0, 0] width 0 height 0
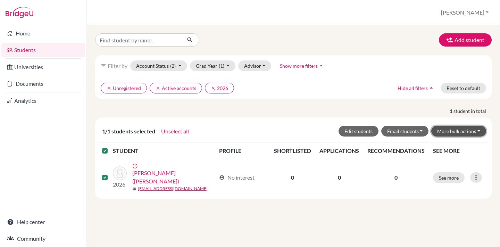
click at [453, 131] on button "More bulk actions" at bounding box center [458, 131] width 55 height 11
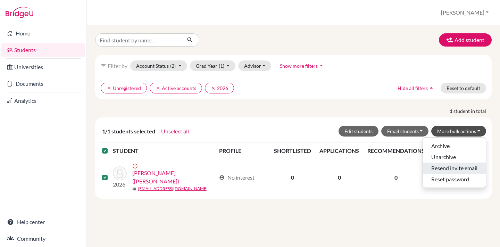
click at [433, 169] on button "Resend invite email" at bounding box center [454, 167] width 63 height 11
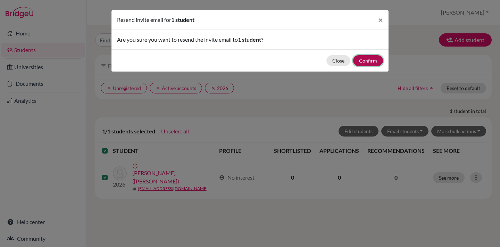
click at [373, 61] on button "Confirm" at bounding box center [368, 60] width 30 height 11
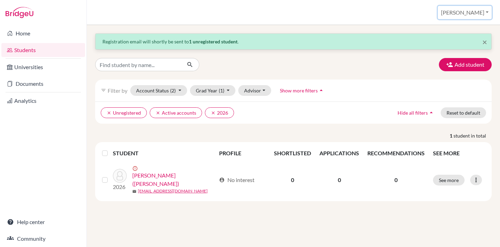
click at [475, 13] on button "[PERSON_NAME]" at bounding box center [465, 12] width 54 height 13
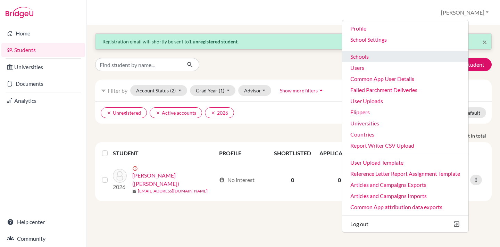
click at [384, 58] on link "Schools" at bounding box center [405, 56] width 126 height 11
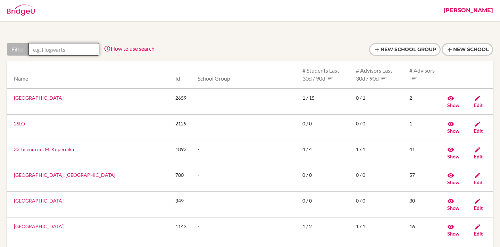
click at [67, 51] on input "text" at bounding box center [63, 49] width 71 height 12
click at [68, 50] on input "text" at bounding box center [63, 49] width 71 height 12
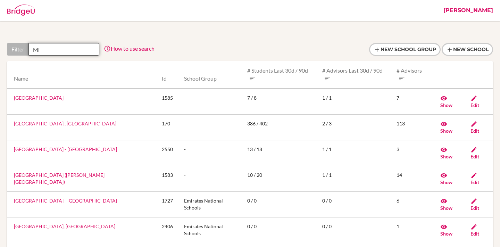
type input "M"
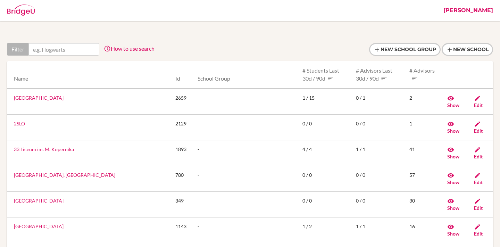
click at [472, 51] on link "New School" at bounding box center [466, 49] width 51 height 13
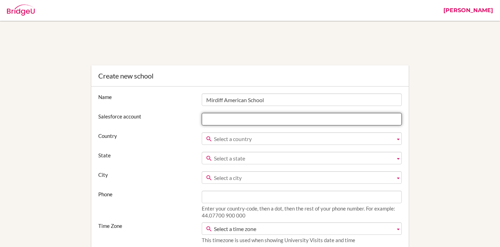
click at [221, 118] on input "Salesforce account" at bounding box center [302, 119] width 200 height 12
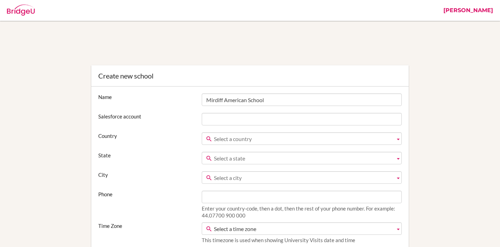
click at [189, 120] on div "Salesforce account" at bounding box center [250, 119] width 310 height 12
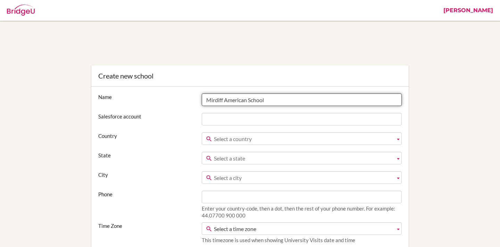
click at [222, 99] on input "Mirdiff American School" at bounding box center [302, 99] width 200 height 12
type input "Mirdif American School"
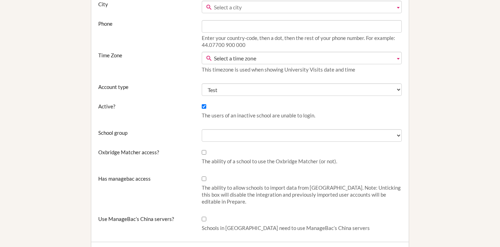
scroll to position [164, 0]
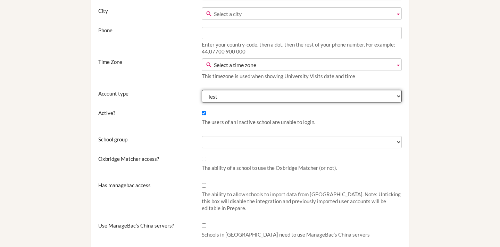
click at [223, 95] on select "Test Paying customer Trial" at bounding box center [302, 96] width 200 height 12
select select "paying_customer"
click at [202, 90] on select "Test Paying customer Trial" at bounding box center [302, 96] width 200 height 12
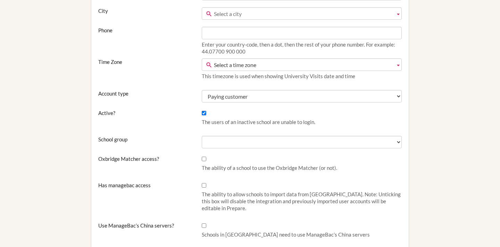
click at [184, 93] on label "Account type" at bounding box center [146, 93] width 103 height 7
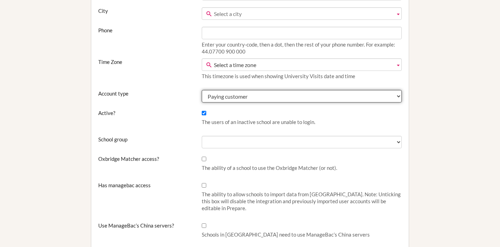
click at [202, 93] on select "Test Paying customer Trial" at bounding box center [302, 96] width 200 height 12
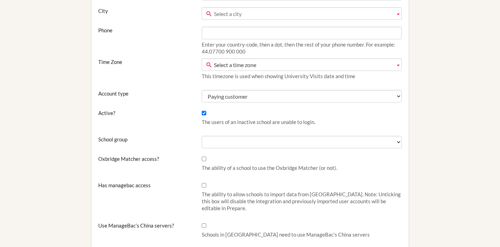
click at [233, 67] on span "Select a time zone" at bounding box center [303, 65] width 178 height 12
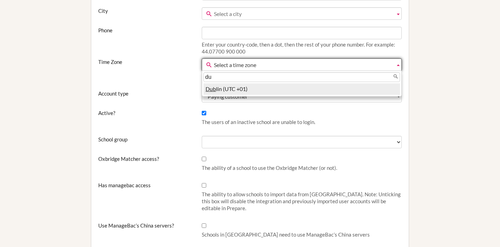
type input "d"
type input "abu"
click at [231, 89] on li "Abu Dhabi (UTC +04)" at bounding box center [301, 88] width 196 height 11
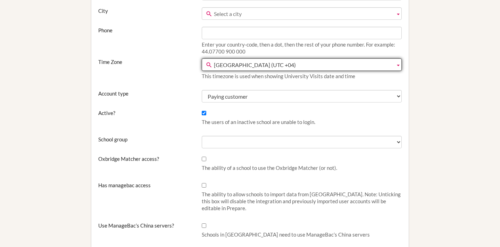
click at [175, 86] on fieldset "Name Mirdif American School Salesforce account Country Afghanistan Åland Island…" at bounding box center [249, 86] width 303 height 312
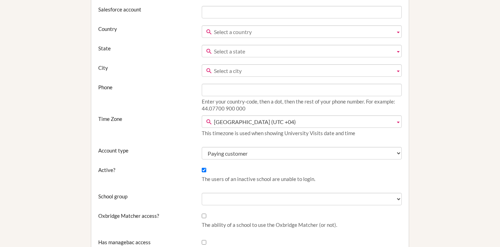
scroll to position [83, 0]
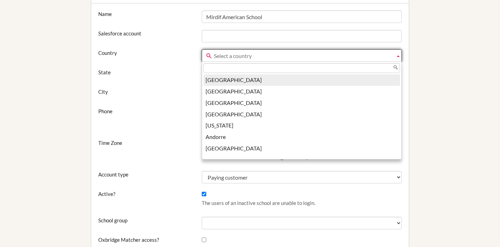
click at [231, 56] on span "Select a country" at bounding box center [303, 56] width 178 height 12
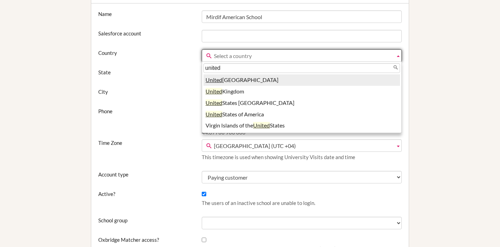
type input "united"
click at [236, 84] on li "United Arab Emirates" at bounding box center [301, 79] width 196 height 11
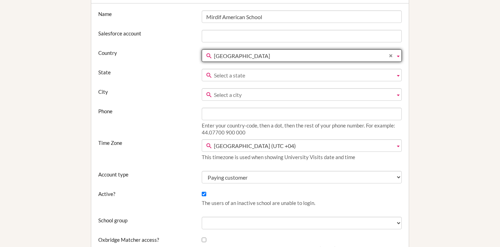
click at [222, 78] on span "Select a state" at bounding box center [303, 75] width 178 height 12
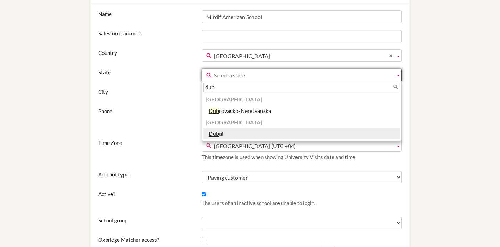
type input "dub"
click at [212, 134] on em "Dub" at bounding box center [214, 133] width 10 height 7
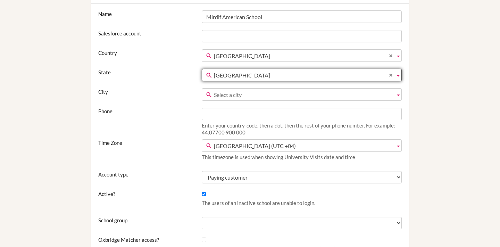
click at [228, 93] on span "Select a city" at bounding box center [303, 95] width 178 height 12
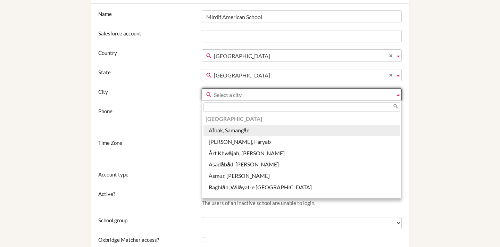
type input "b"
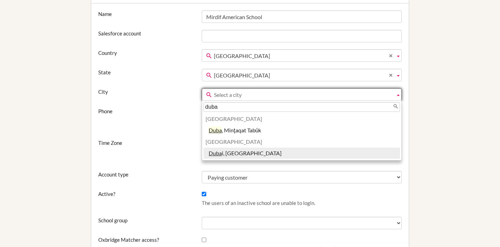
type input "duba"
click at [213, 153] on em "Duba" at bounding box center [215, 153] width 13 height 7
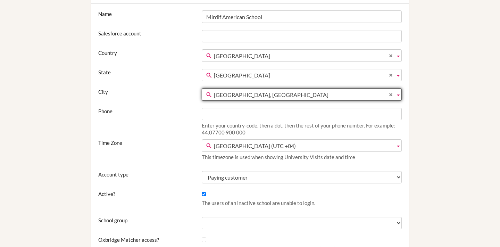
click at [191, 121] on div "Phone Enter your country-code, then a dot, then the rest of your phone number. …" at bounding box center [250, 124] width 310 height 32
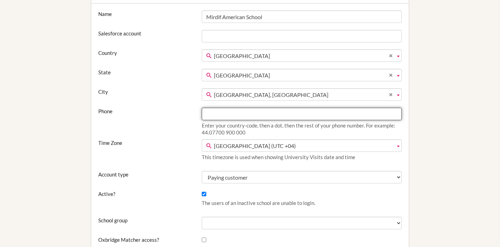
click at [212, 115] on input "Phone" at bounding box center [302, 114] width 200 height 12
paste input "+971 4 288 3303"
drag, startPoint x: 210, startPoint y: 112, endPoint x: 186, endPoint y: 112, distance: 23.6
click at [186, 112] on div "Phone +971 4 288 3303 Enter your country-code, then a dot, then the rest of you…" at bounding box center [250, 124] width 310 height 32
type input "971.4 288 3303"
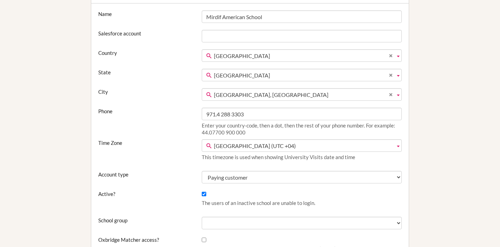
click at [163, 108] on label "Phone" at bounding box center [146, 111] width 103 height 7
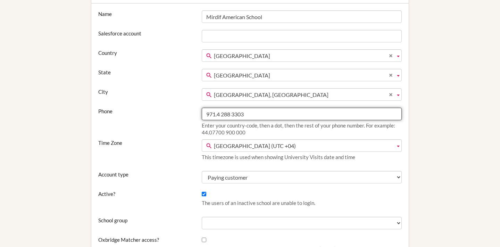
click at [202, 108] on input "971.4 288 3303" at bounding box center [302, 114] width 200 height 12
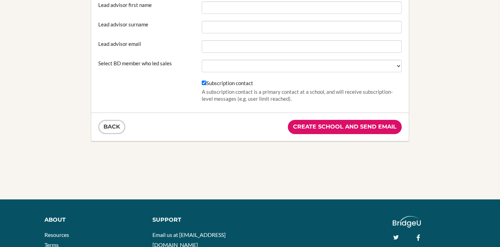
scroll to position [461, 0]
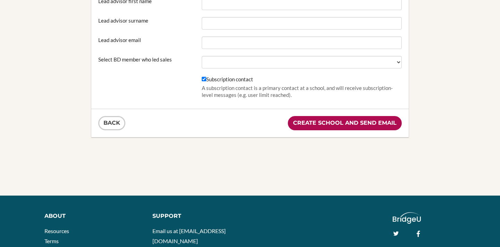
click at [355, 123] on input "Create school and send email" at bounding box center [345, 123] width 114 height 14
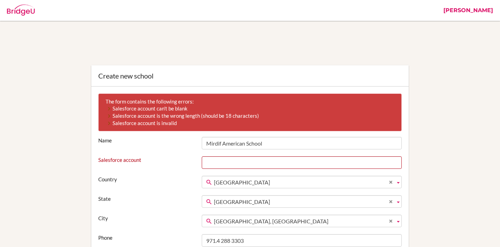
scroll to position [12, 0]
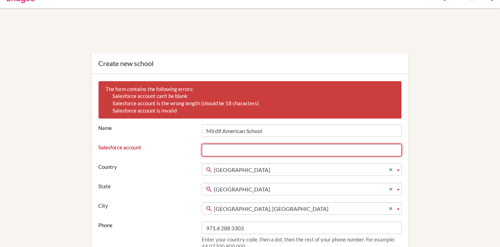
click at [216, 150] on input "Salesforce account" at bounding box center [302, 150] width 200 height 12
click at [216, 150] on input "001J9000004TdZkIAK" at bounding box center [302, 150] width 200 height 12
type input "000000000000000000"
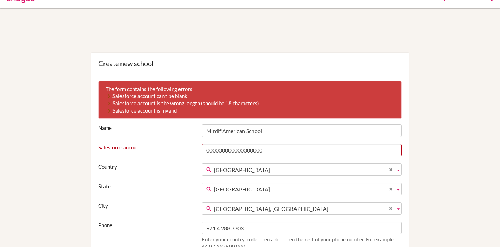
click at [190, 152] on div "Salesforce account 000000000000000000" at bounding box center [250, 150] width 310 height 12
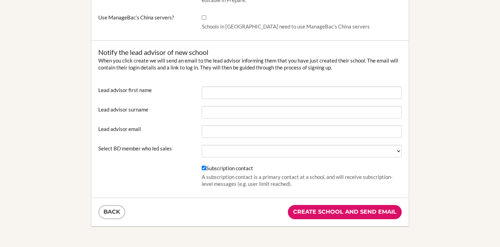
scroll to position [416, 0]
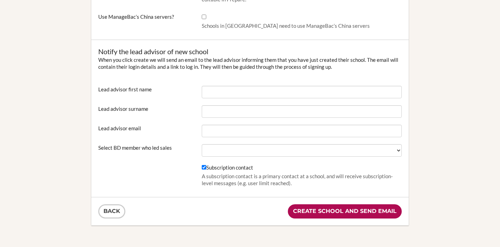
click at [307, 209] on input "Create school and send email" at bounding box center [345, 211] width 114 height 14
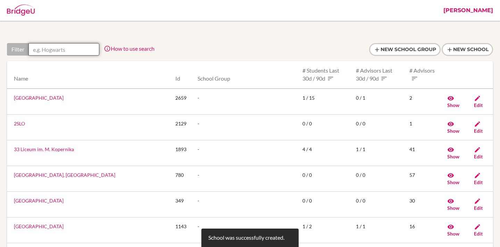
click at [81, 52] on input "text" at bounding box center [63, 49] width 71 height 12
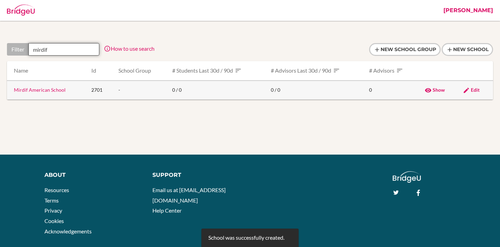
type input "mirdif"
click at [48, 88] on link "Mirdif American School" at bounding box center [40, 90] width 52 height 6
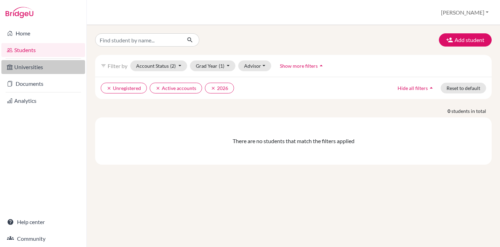
click at [23, 64] on link "Universities" at bounding box center [43, 67] width 84 height 14
